Goal: Information Seeking & Learning: Compare options

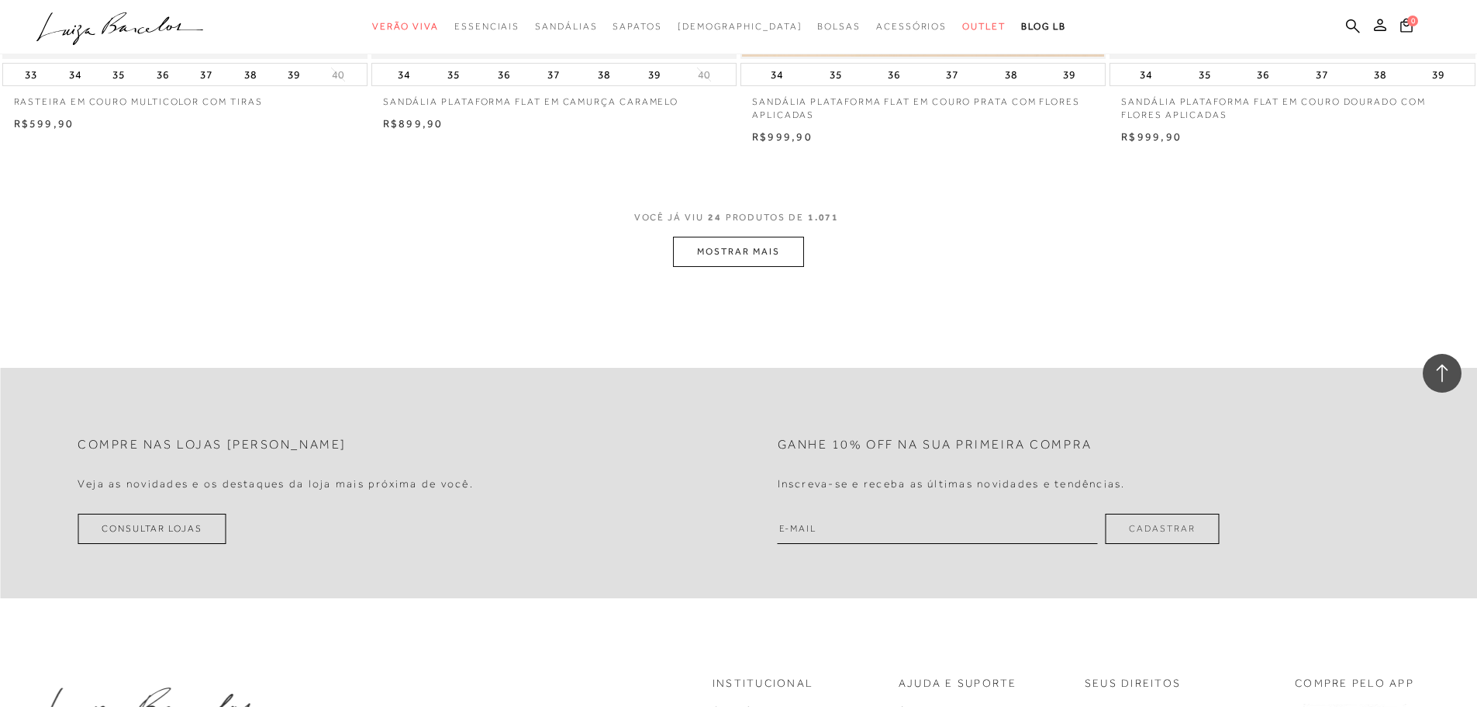
scroll to position [3955, 0]
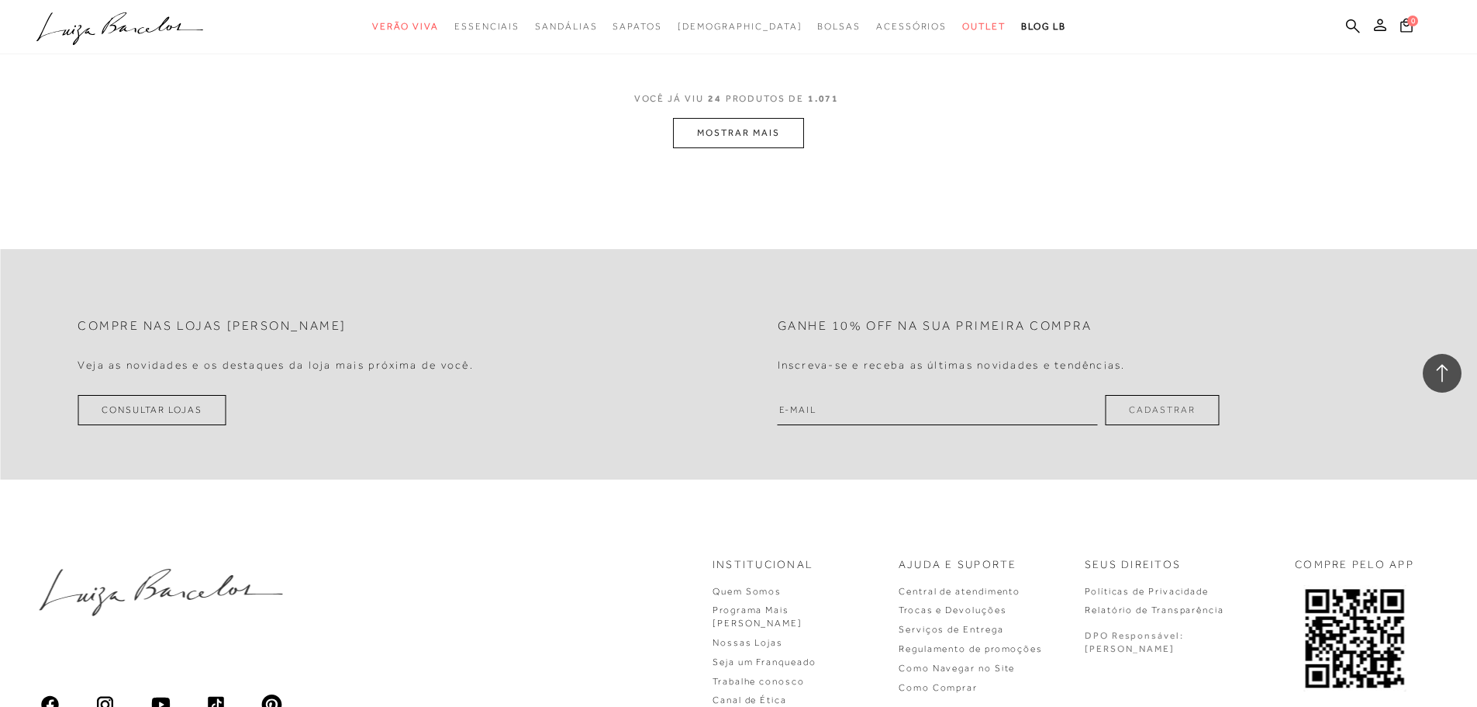
click at [739, 144] on button "MOSTRAR MAIS" at bounding box center [738, 133] width 130 height 30
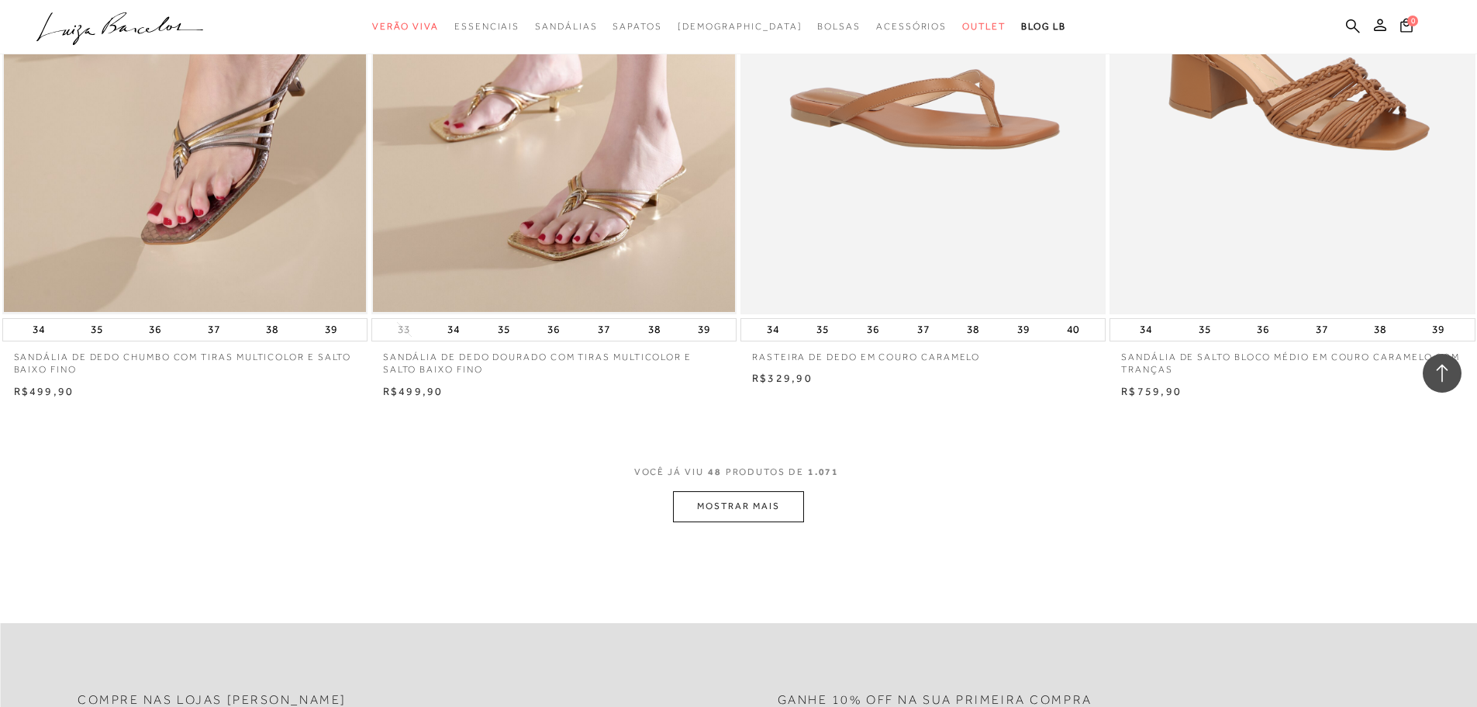
scroll to position [7446, 0]
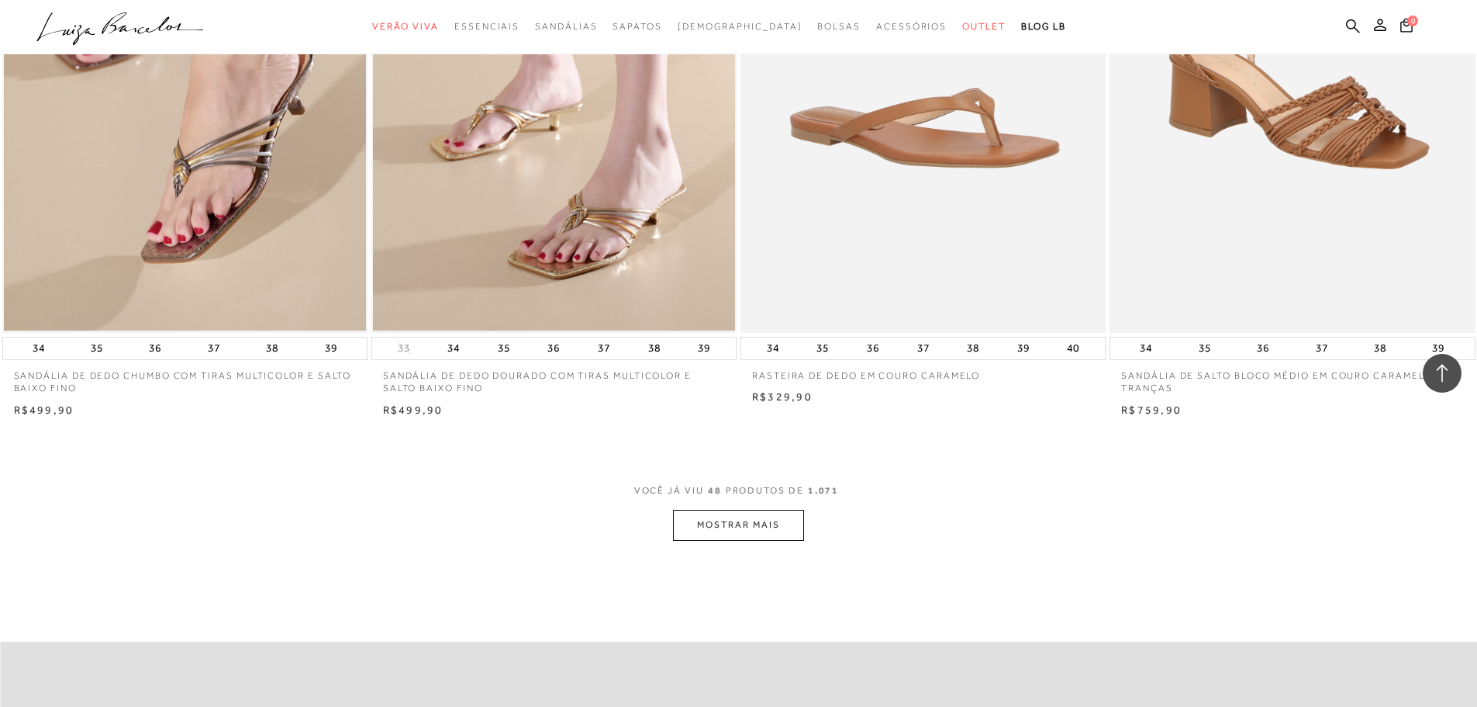
click at [701, 525] on button "MOSTRAR MAIS" at bounding box center [738, 525] width 130 height 30
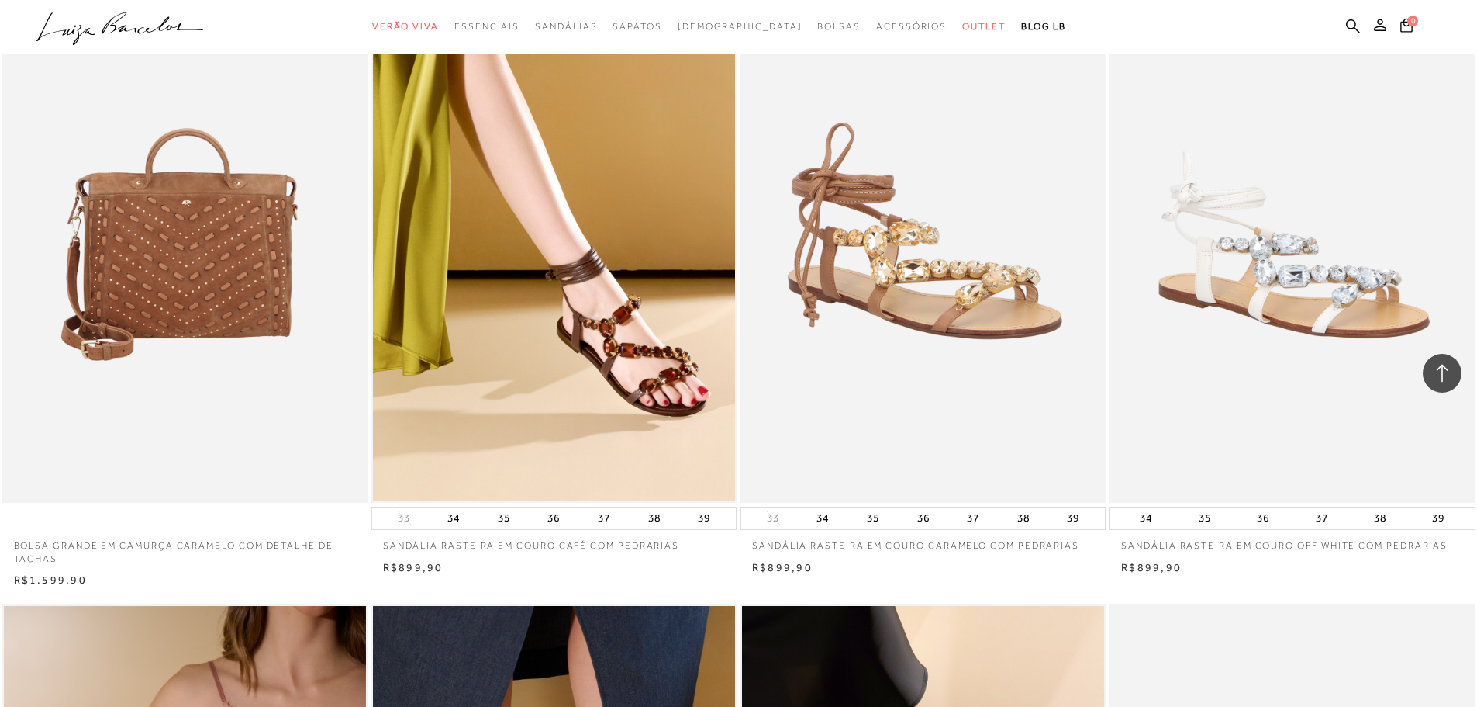
scroll to position [7988, 0]
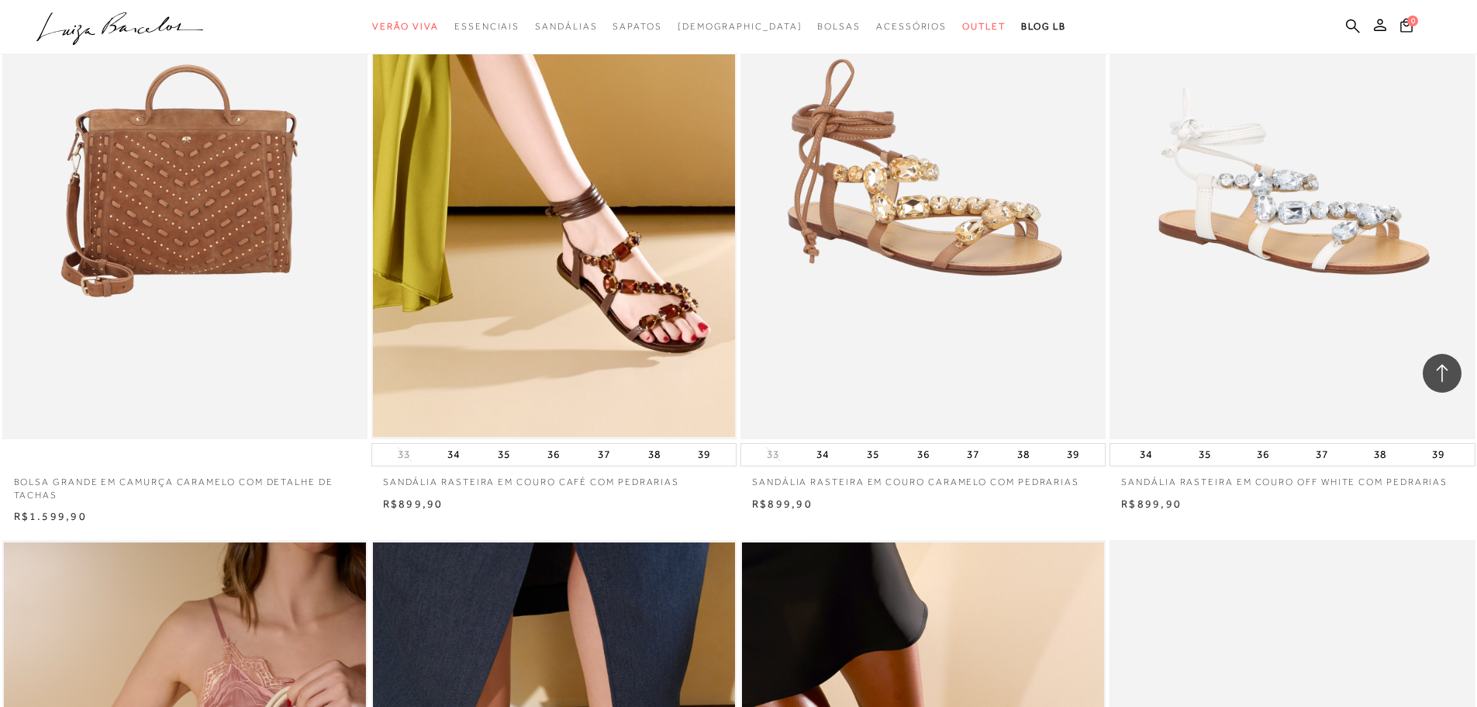
click at [934, 369] on img at bounding box center [924, 165] width 364 height 548
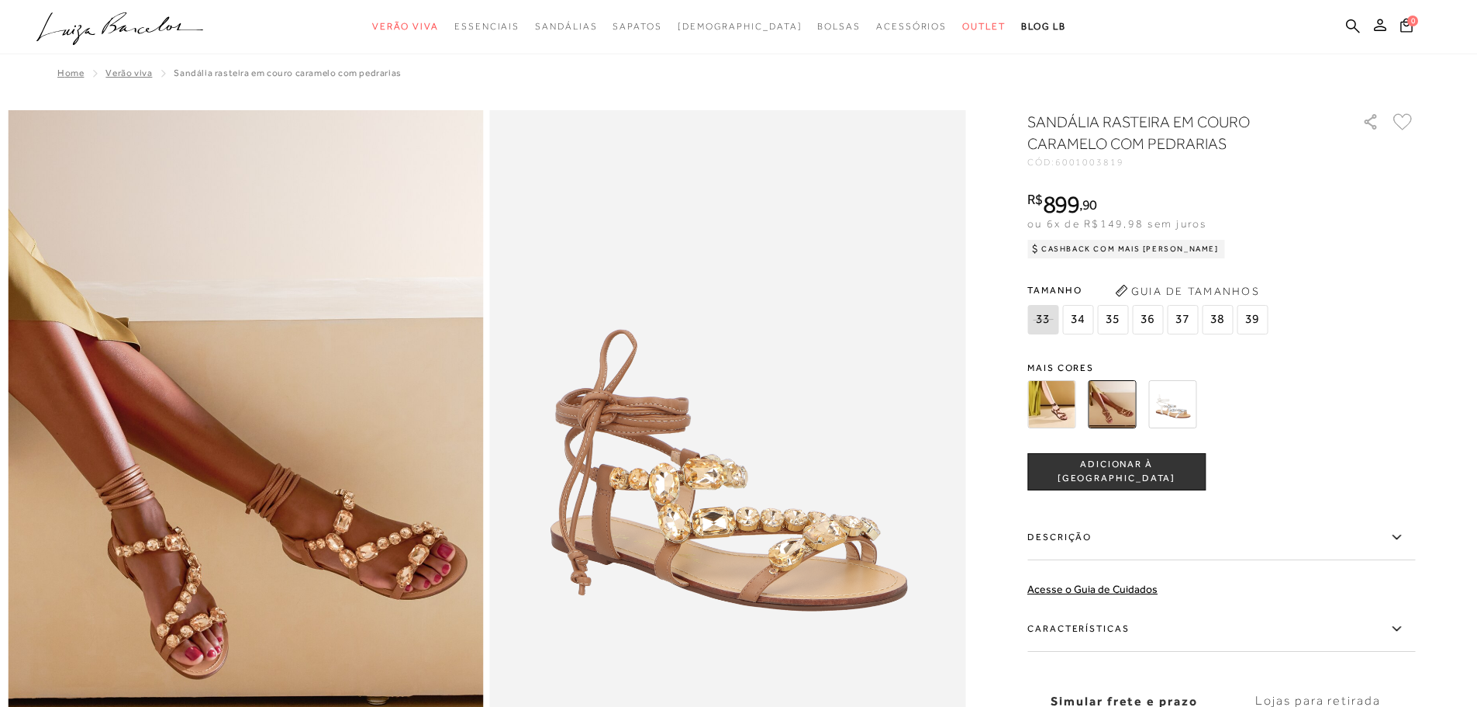
click at [1063, 348] on div "SANDÁLIA RASTEIRA EM COURO CARAMELO COM PEDRARIAS CÓD: 6001003819 × É necessári…" at bounding box center [1222, 456] width 388 height 690
click at [1062, 396] on img at bounding box center [1052, 404] width 48 height 48
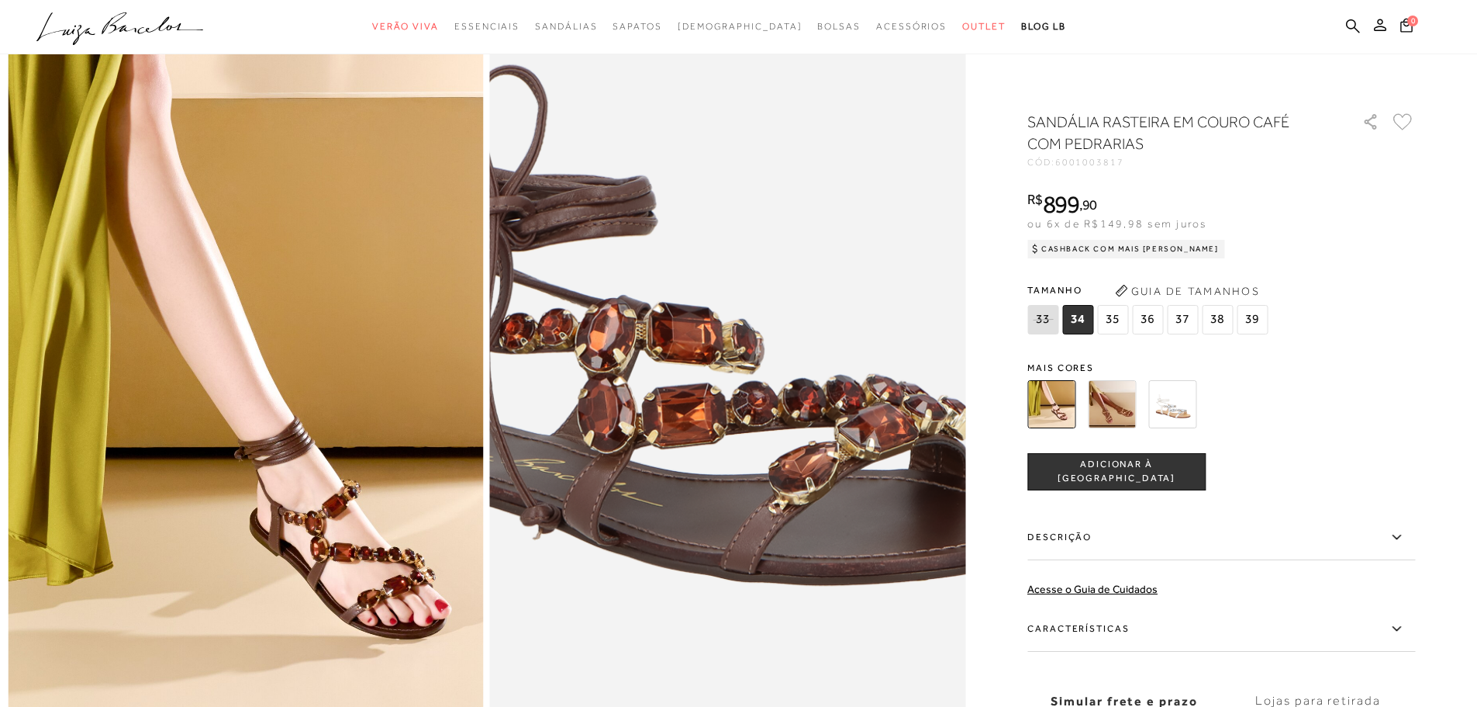
scroll to position [155, 0]
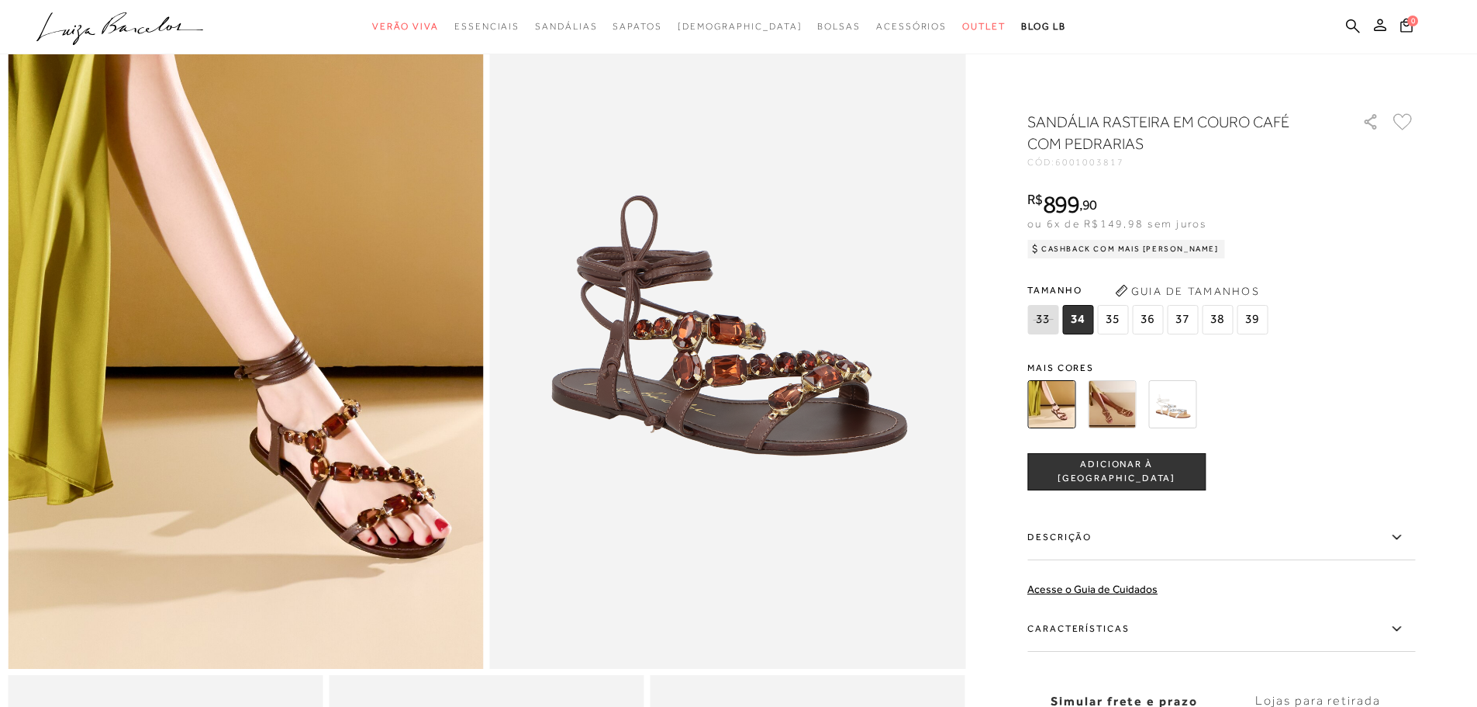
click at [1115, 408] on img at bounding box center [1112, 404] width 48 height 48
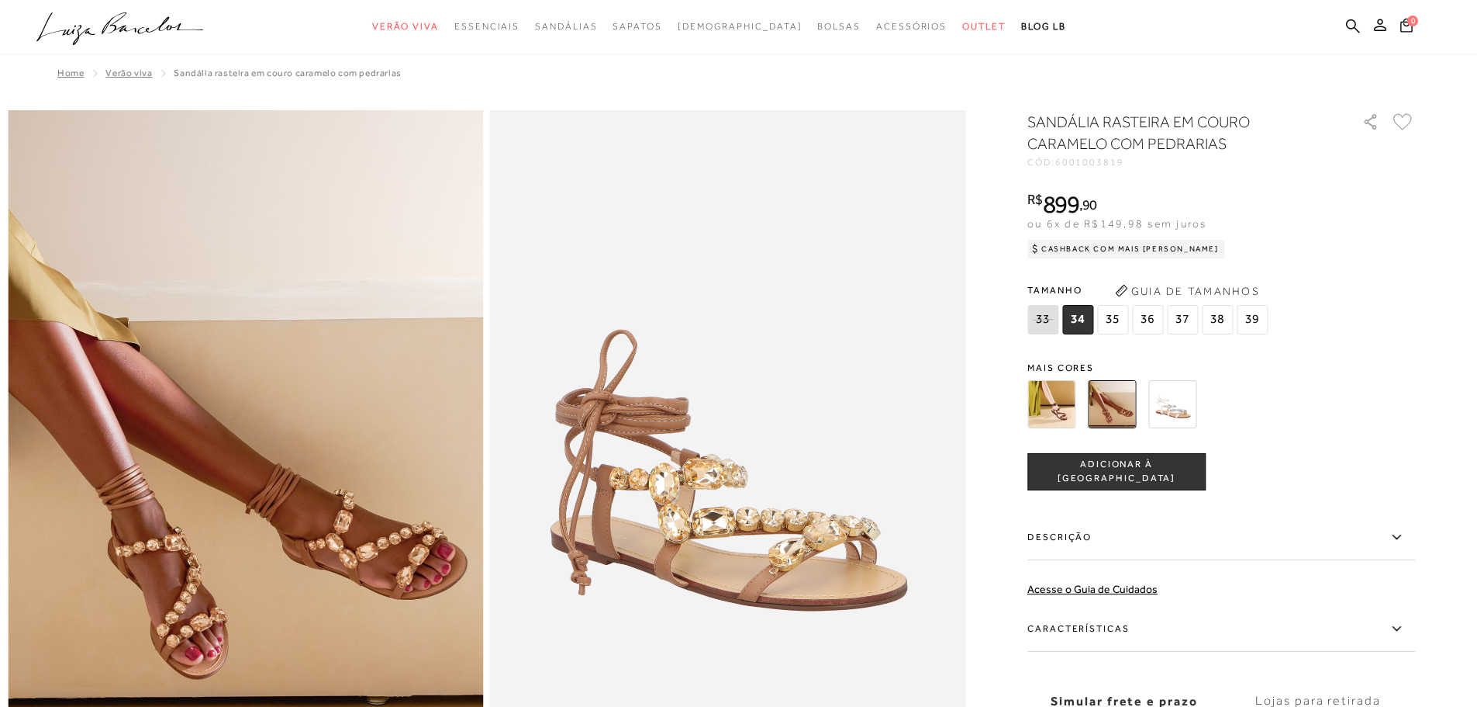
click at [1177, 397] on img at bounding box center [1173, 404] width 48 height 48
